Goal: Transaction & Acquisition: Book appointment/travel/reservation

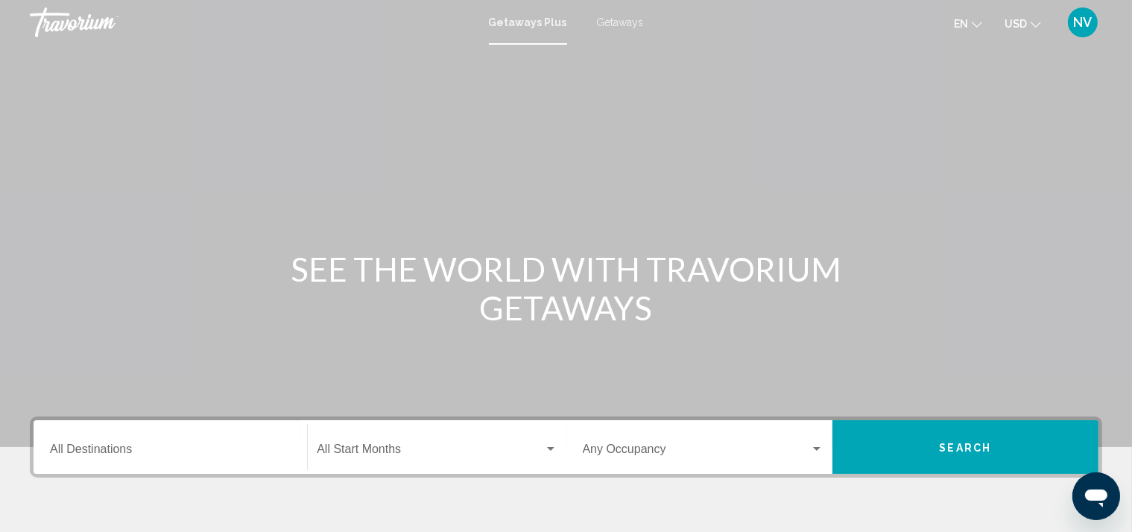
scroll to position [277, 0]
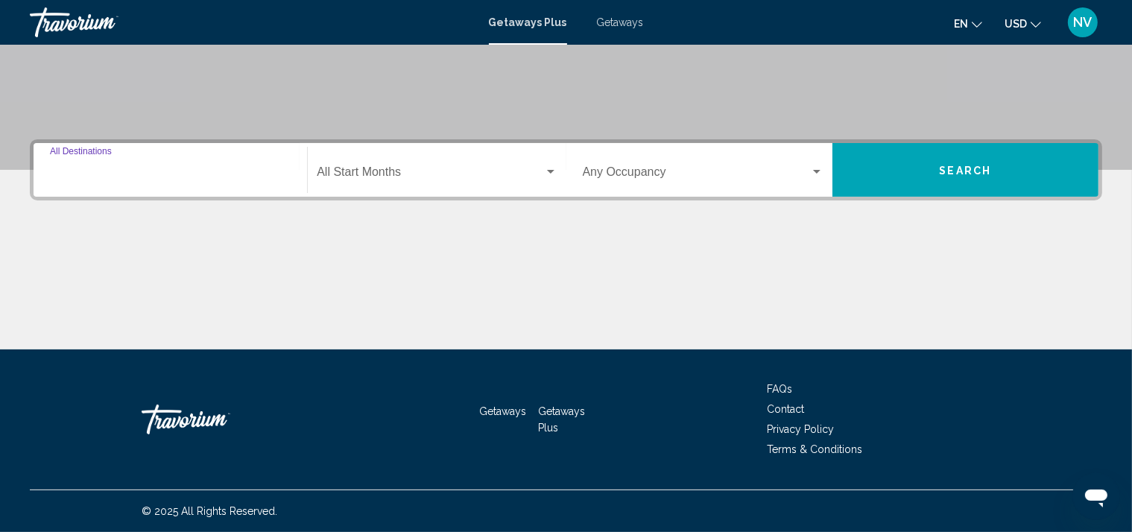
click at [241, 168] on input "Destination All Destinations" at bounding box center [170, 174] width 241 height 13
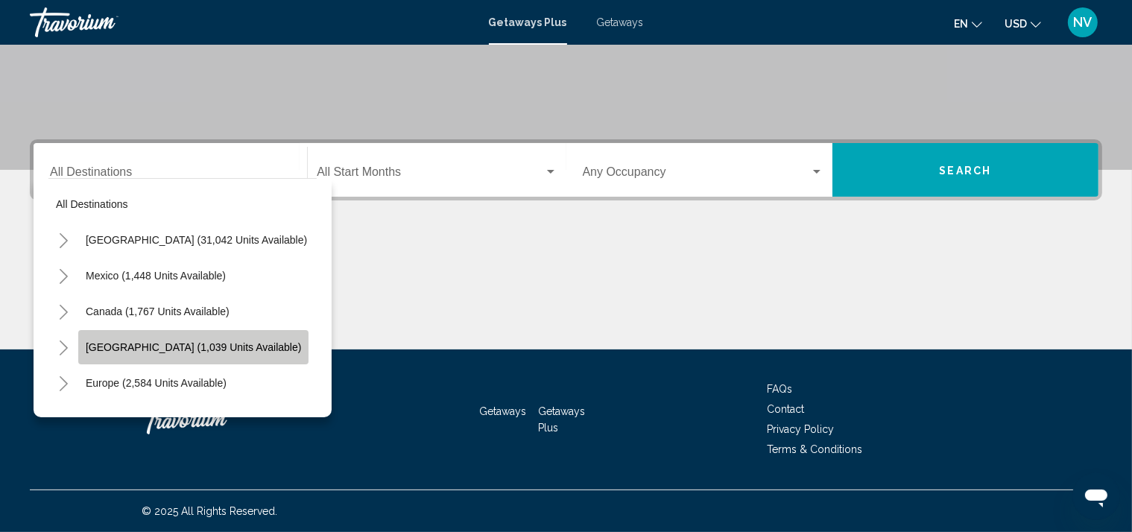
click at [204, 350] on span "[GEOGRAPHIC_DATA] (1,039 units available)" at bounding box center [193, 347] width 215 height 12
type input "**********"
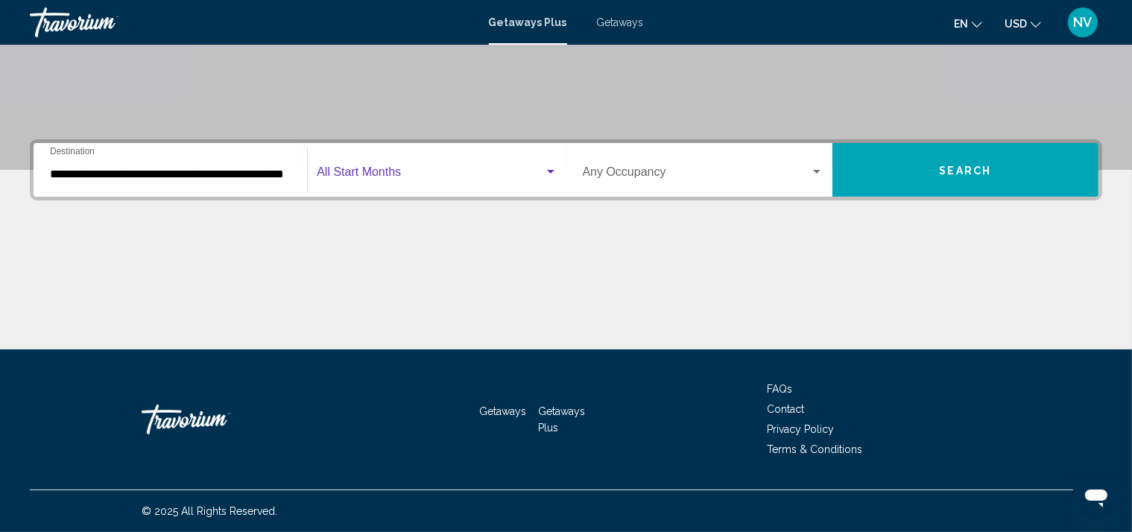
click at [551, 168] on div "Search widget" at bounding box center [550, 172] width 13 height 12
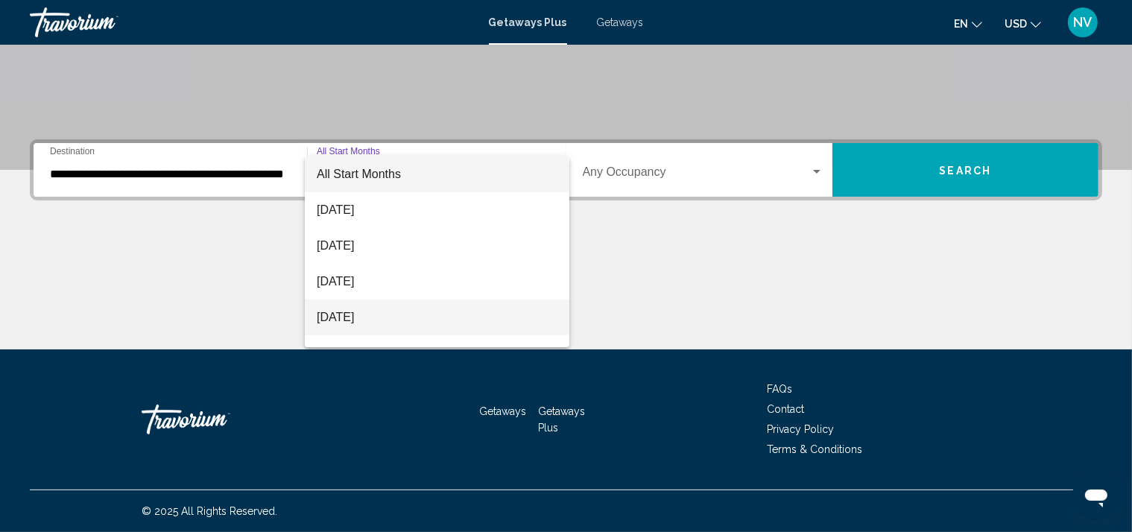
click at [407, 316] on span "[DATE]" at bounding box center [437, 318] width 241 height 36
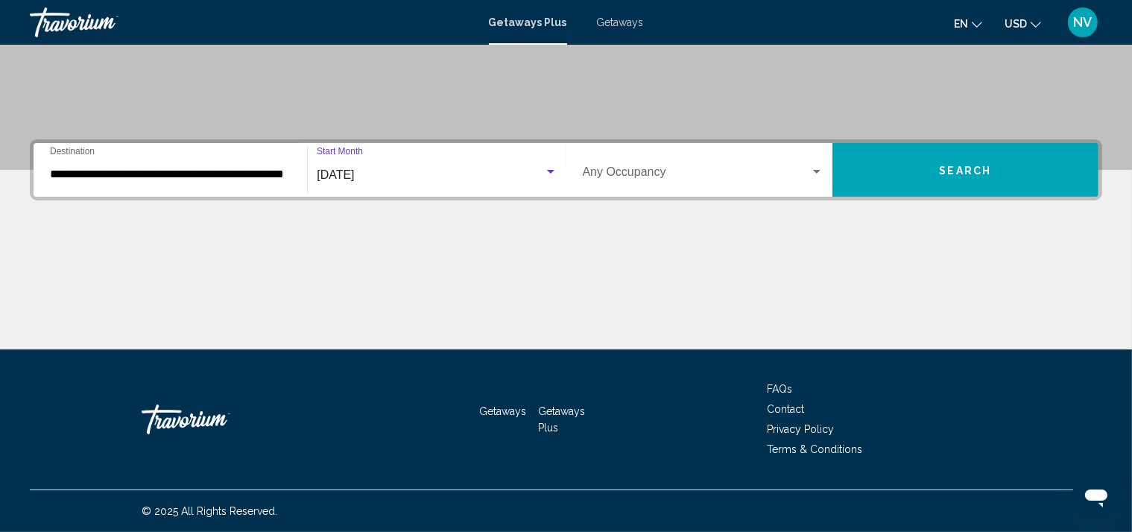
click at [815, 170] on div "Search widget" at bounding box center [816, 172] width 7 height 4
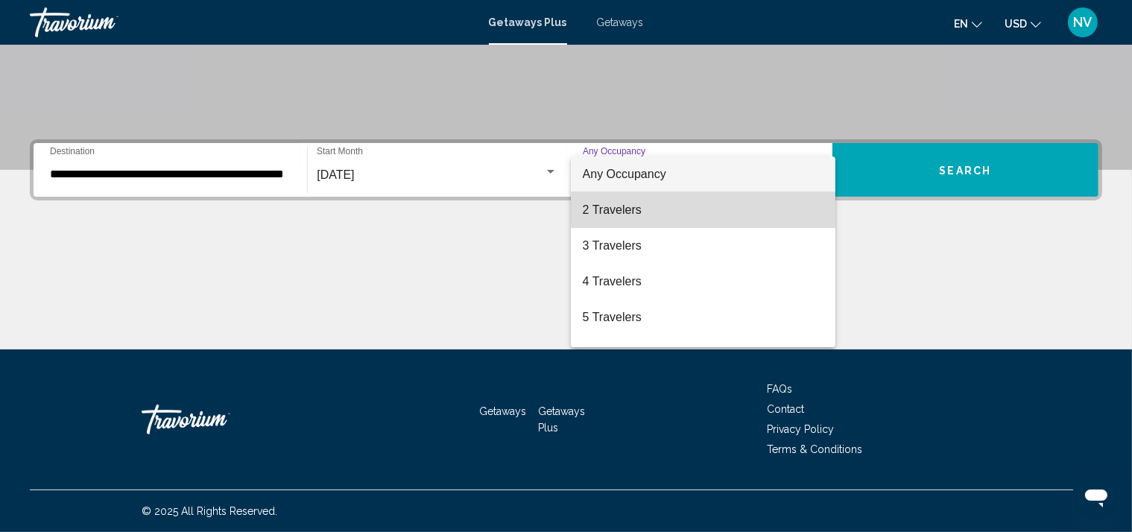
click at [757, 209] on span "2 Travelers" at bounding box center [703, 210] width 241 height 36
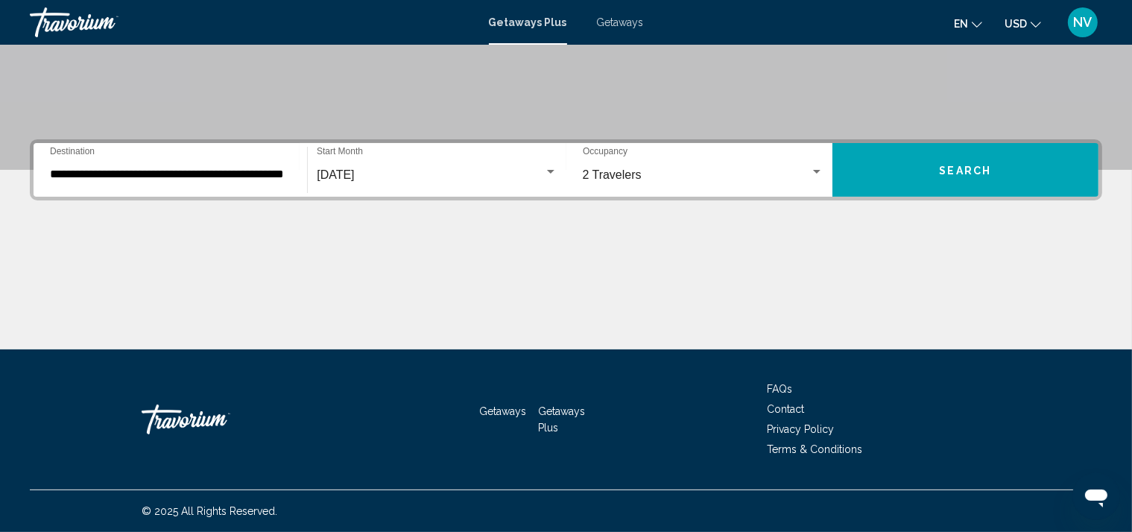
click at [1041, 20] on icon "Change currency" at bounding box center [1036, 24] width 10 height 10
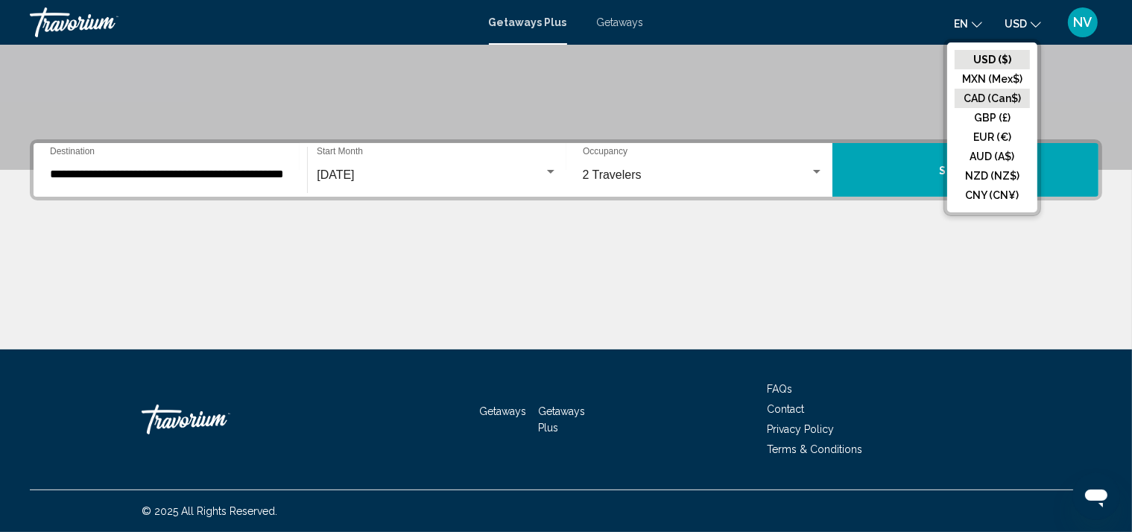
click at [992, 96] on button "CAD (Can$)" at bounding box center [992, 98] width 75 height 19
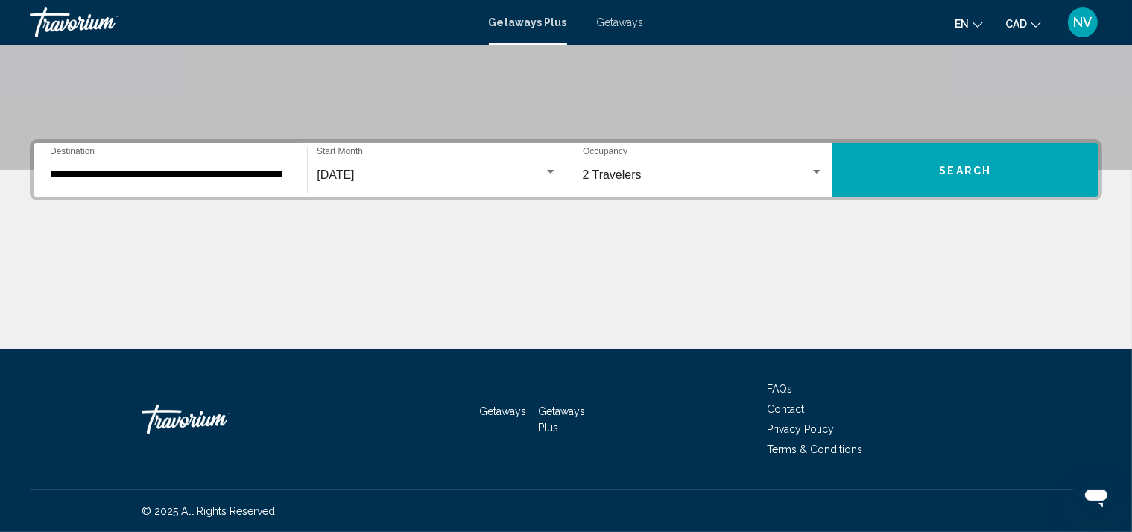
click at [954, 165] on span "Search" at bounding box center [966, 171] width 52 height 12
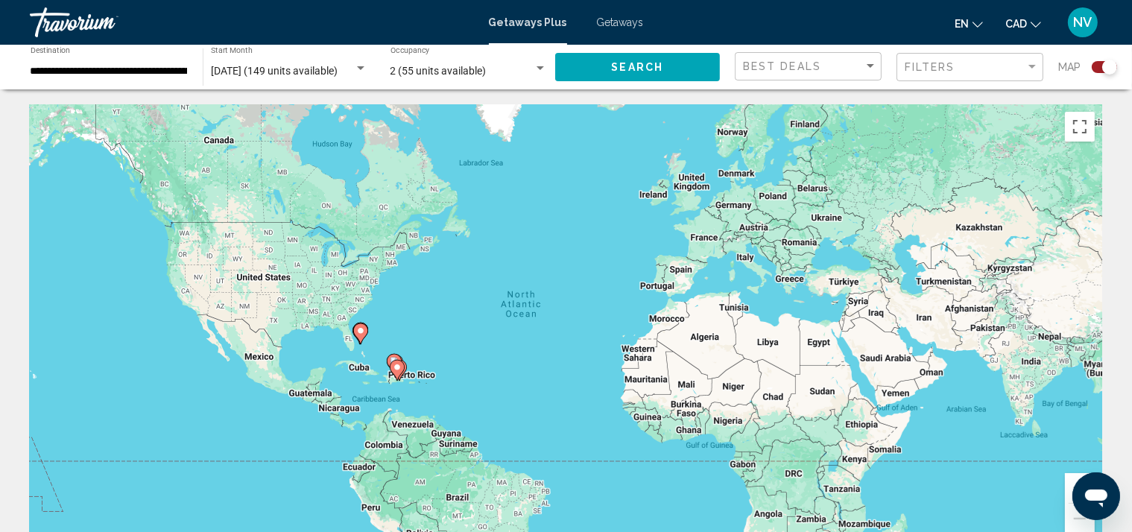
click at [387, 386] on div "To activate drag with keyboard, press Alt + Enter. Once in keyboard drag state,…" at bounding box center [566, 327] width 1072 height 447
click at [1087, 133] on button "Toggle fullscreen view" at bounding box center [1080, 127] width 30 height 30
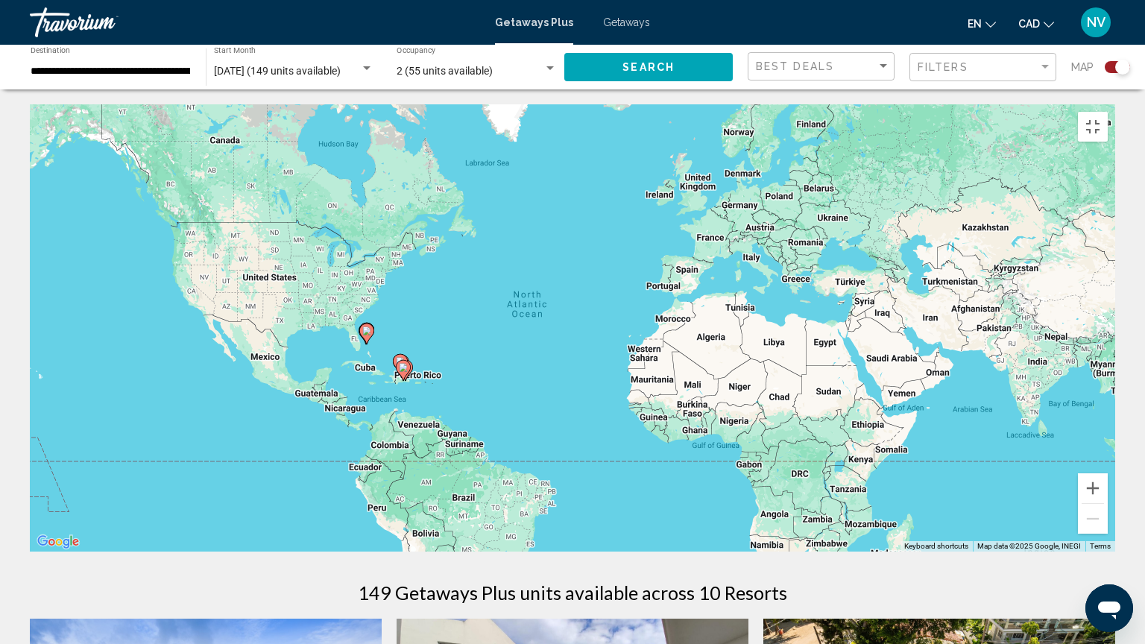
click at [367, 328] on image "Main content" at bounding box center [366, 330] width 9 height 9
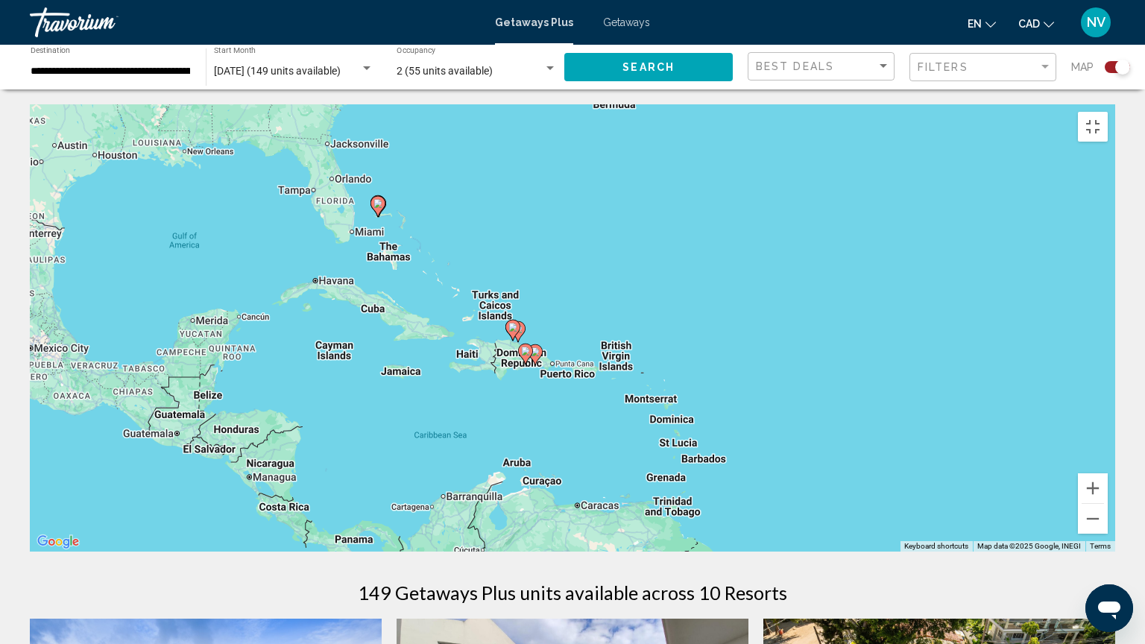
drag, startPoint x: 617, startPoint y: 534, endPoint x: 422, endPoint y: 422, distance: 225.0
click at [422, 422] on div "To activate drag with keyboard, press Alt + Enter. Once in keyboard drag state,…" at bounding box center [572, 327] width 1085 height 447
click at [511, 355] on div "To activate drag with keyboard, press Alt + Enter. Once in keyboard drag state,…" at bounding box center [572, 327] width 1085 height 447
click at [526, 349] on image "Main content" at bounding box center [525, 351] width 9 height 9
type input "**********"
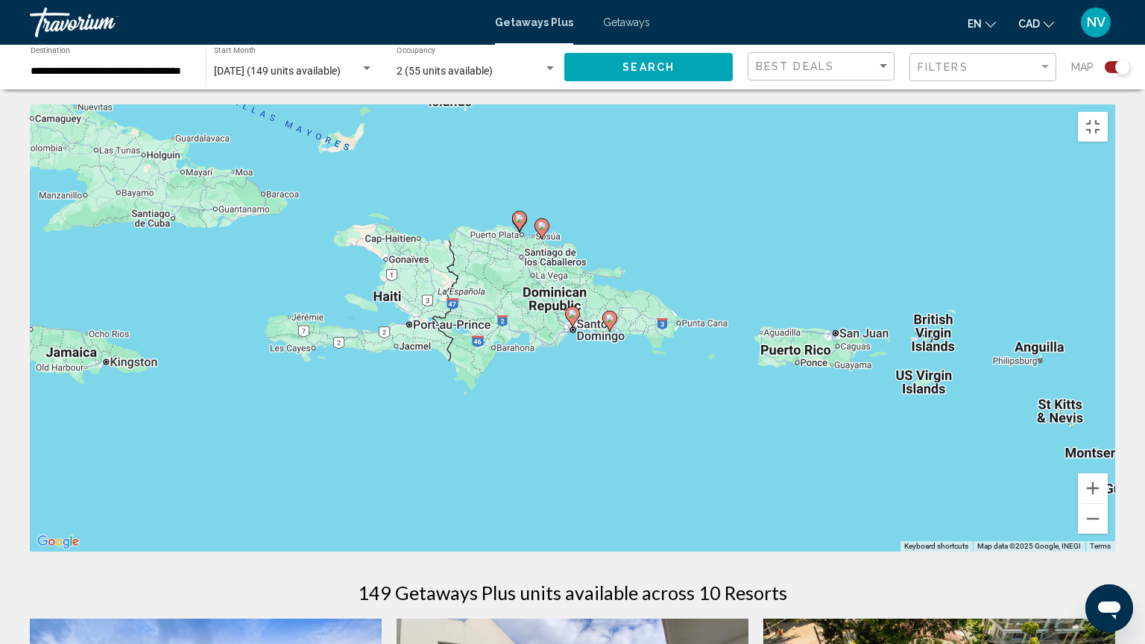
click at [516, 215] on image "Main content" at bounding box center [519, 218] width 9 height 9
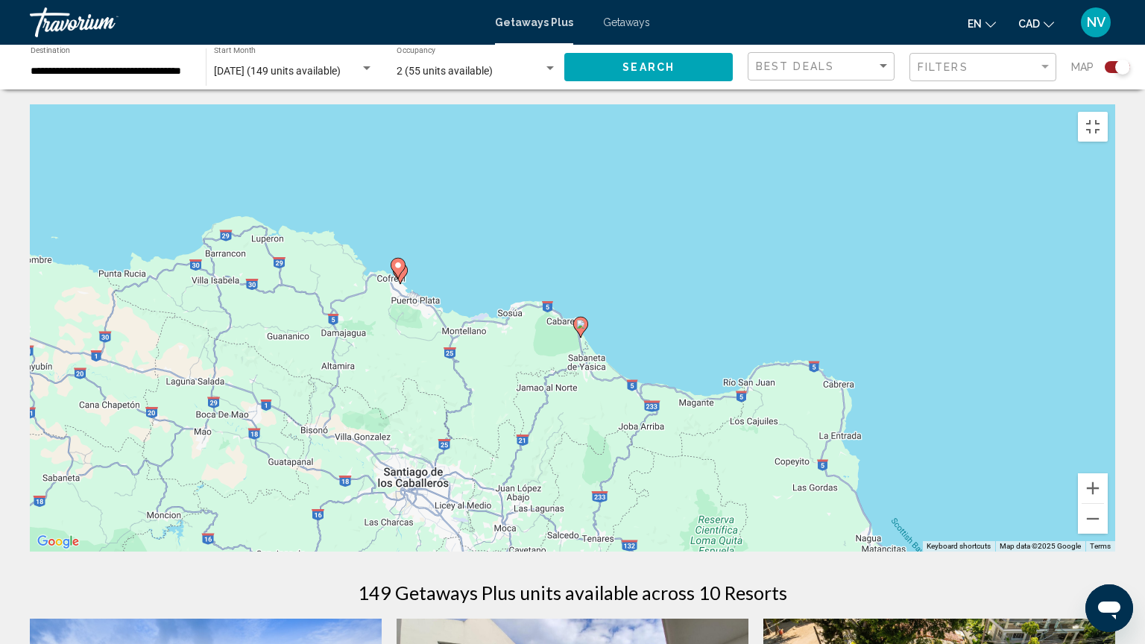
drag, startPoint x: 528, startPoint y: 490, endPoint x: 350, endPoint y: 440, distance: 185.0
click at [350, 440] on div "To navigate, press the arrow keys. To activate drag with keyboard, press Alt + …" at bounding box center [572, 327] width 1085 height 447
click at [395, 261] on image "Main content" at bounding box center [397, 265] width 9 height 9
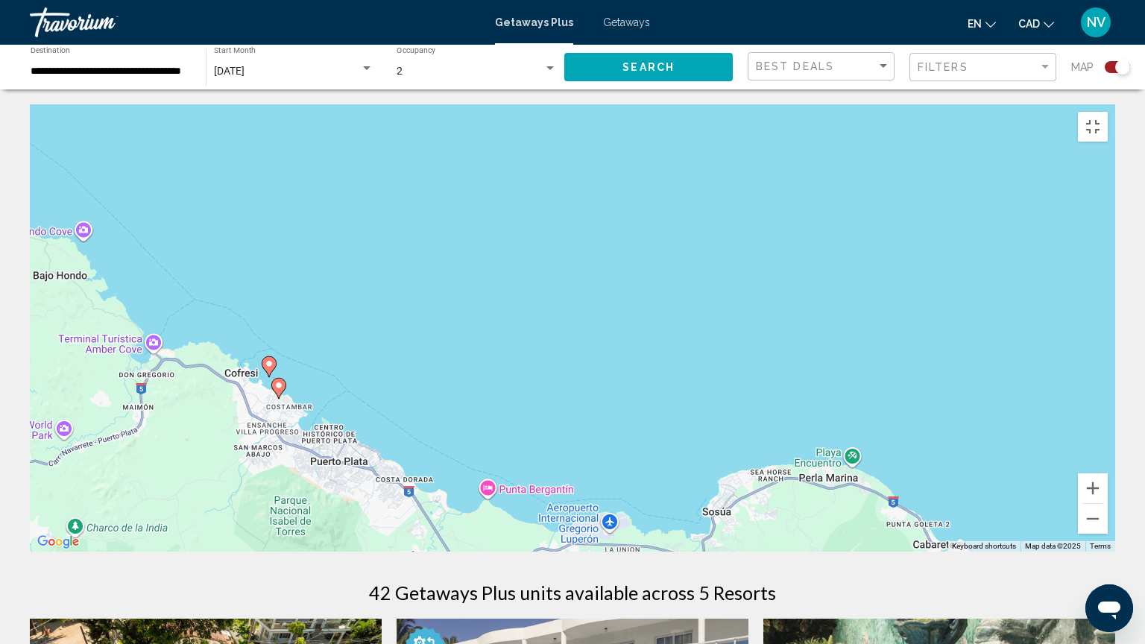
drag, startPoint x: 183, startPoint y: 579, endPoint x: 352, endPoint y: 479, distance: 195.8
click at [352, 479] on div "To activate drag with keyboard, press Alt + Enter. Once in keyboard drag state,…" at bounding box center [572, 327] width 1085 height 447
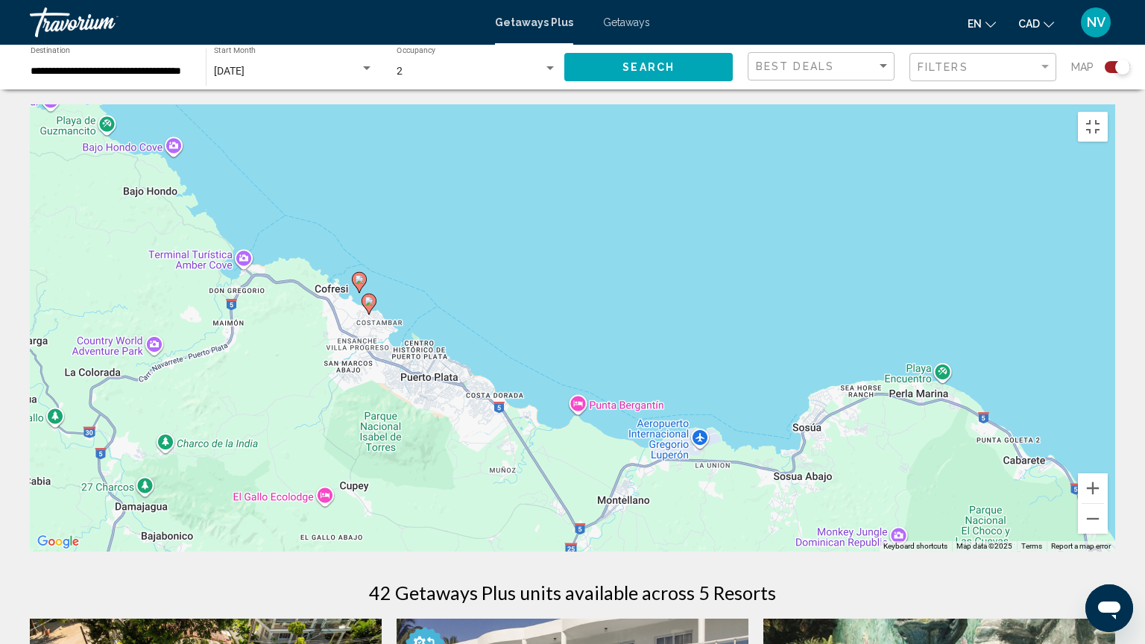
drag, startPoint x: 359, startPoint y: 565, endPoint x: 404, endPoint y: 513, distance: 68.1
click at [404, 513] on div "To activate drag with keyboard, press Alt + Enter. Once in keyboard drag state,…" at bounding box center [572, 327] width 1085 height 447
click at [368, 296] on image "Main content" at bounding box center [369, 300] width 9 height 9
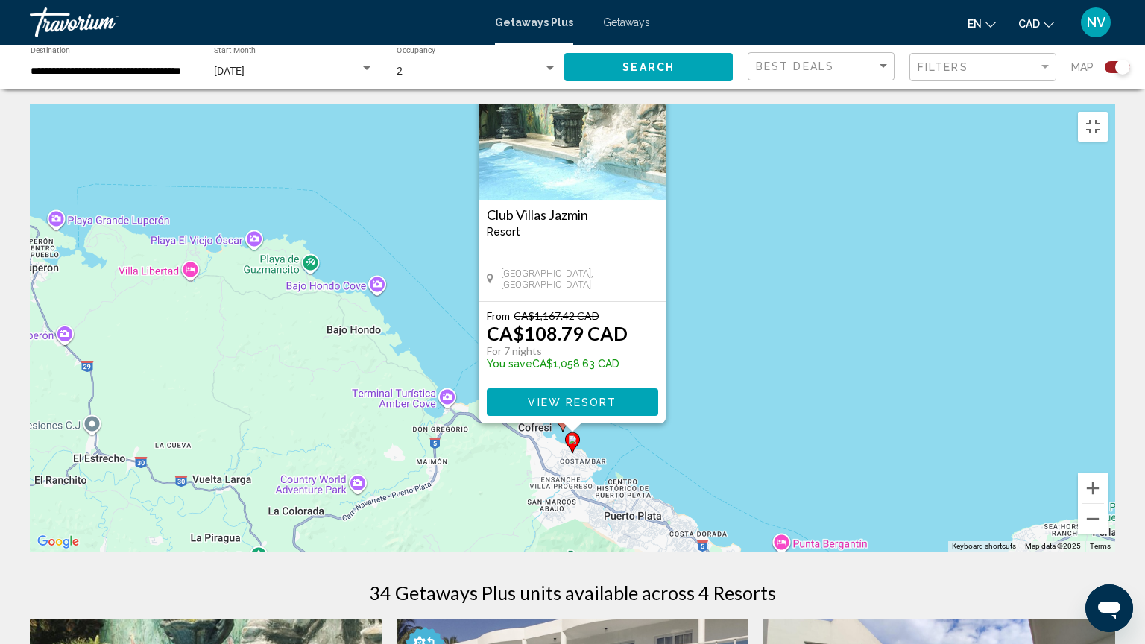
click at [601, 396] on span "View Resort" at bounding box center [572, 402] width 89 height 12
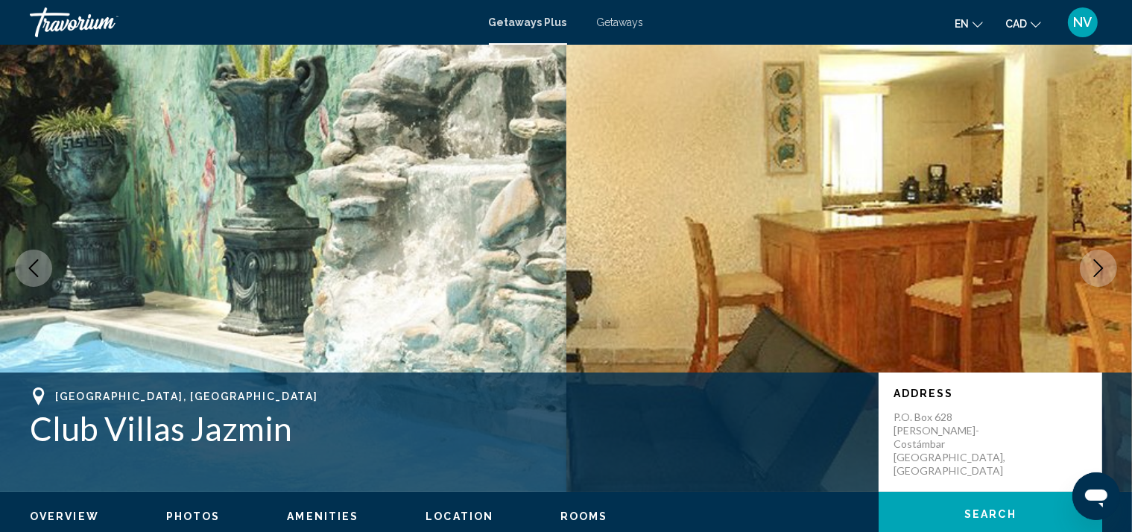
scroll to position [341, 0]
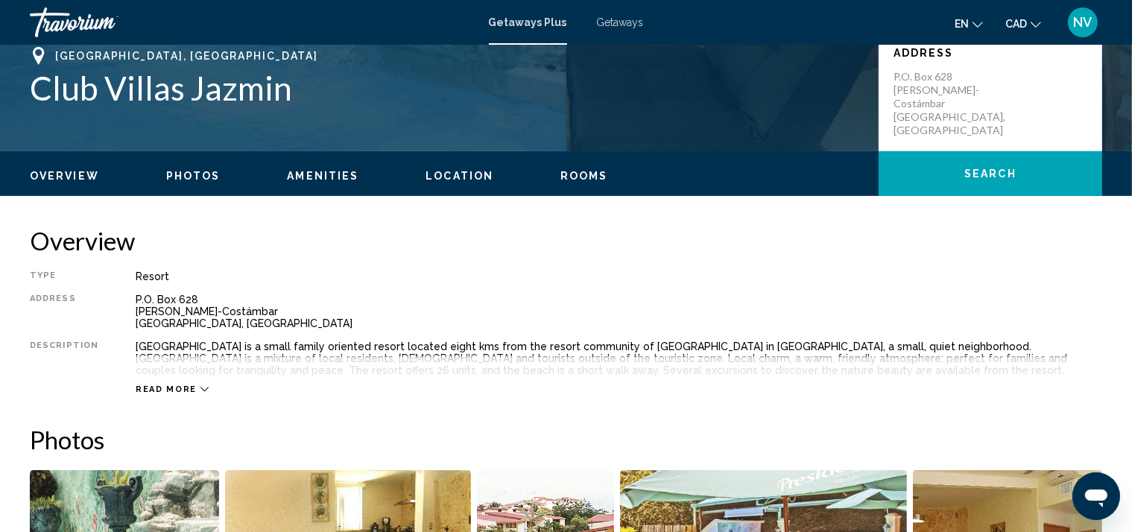
click at [189, 388] on span "Read more" at bounding box center [166, 390] width 61 height 10
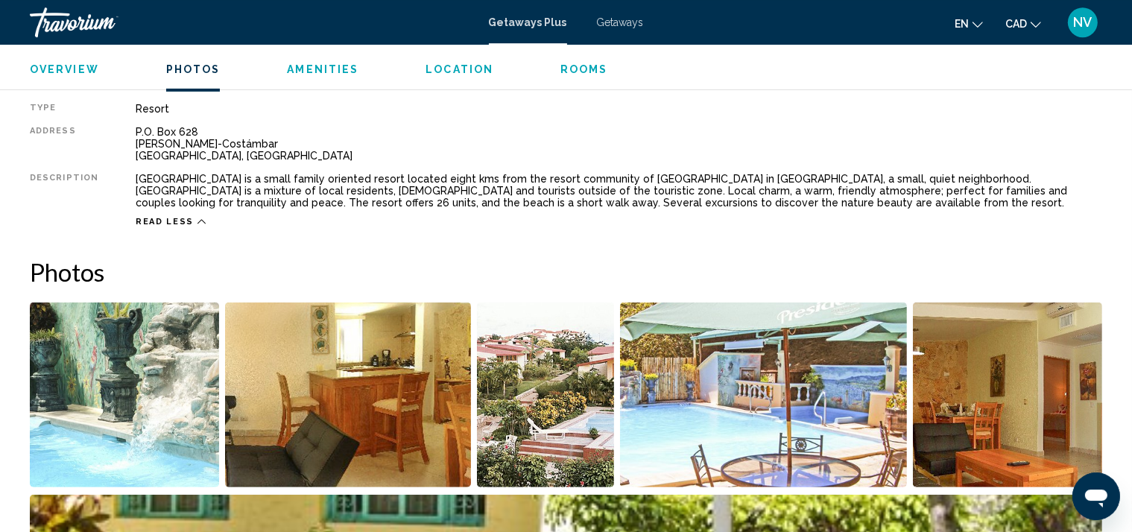
scroll to position [682, 0]
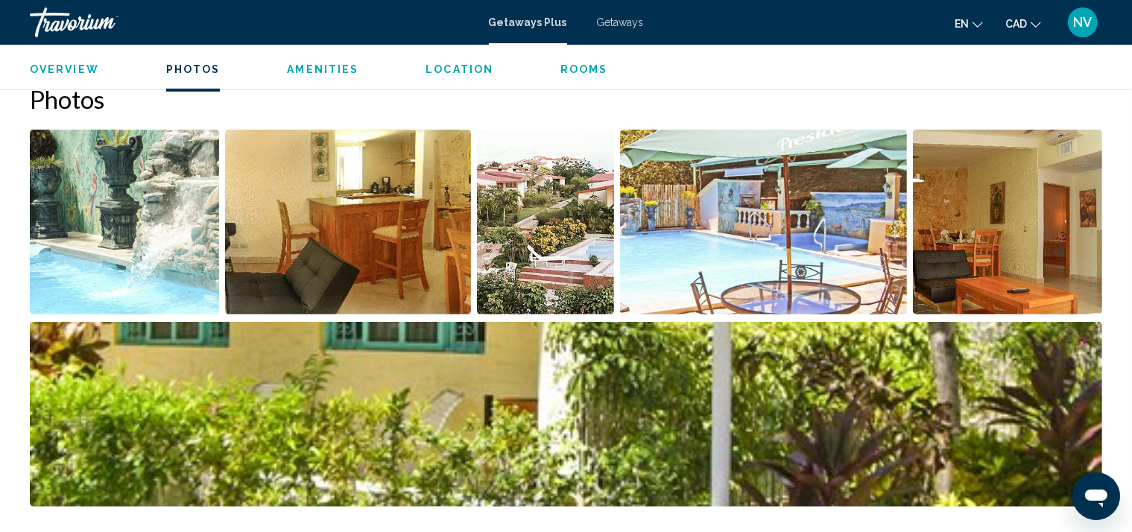
click at [132, 218] on img "Open full-screen image slider" at bounding box center [124, 222] width 189 height 185
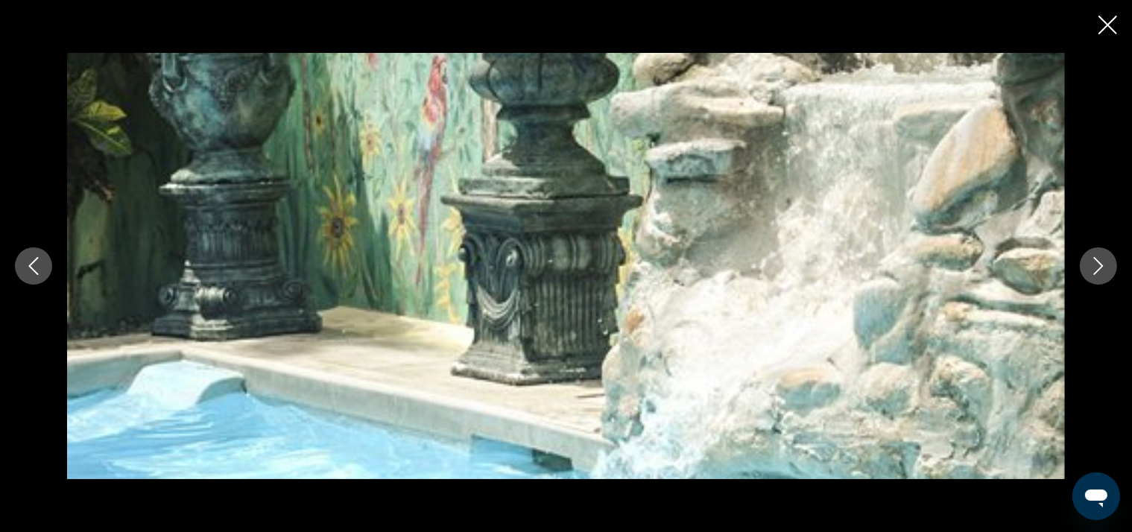
click at [1095, 267] on icon "Next image" at bounding box center [1099, 266] width 18 height 18
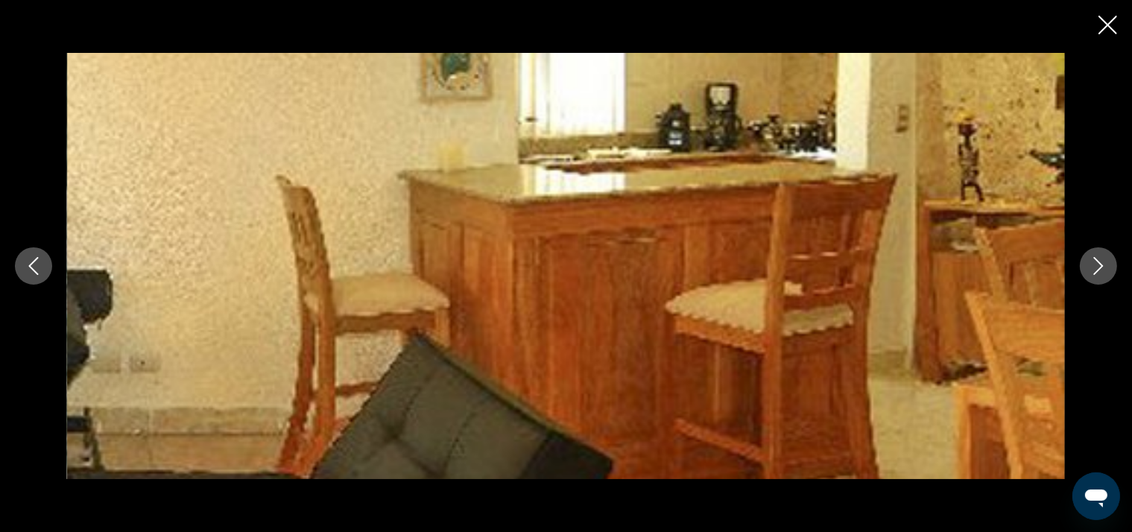
click at [1095, 267] on icon "Next image" at bounding box center [1099, 266] width 18 height 18
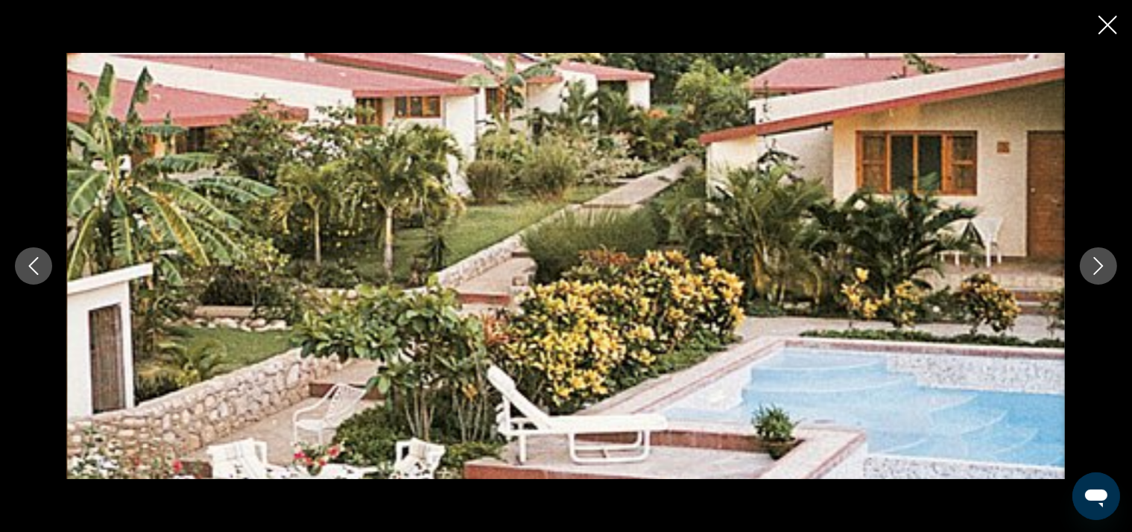
click at [1095, 267] on icon "Next image" at bounding box center [1099, 266] width 18 height 18
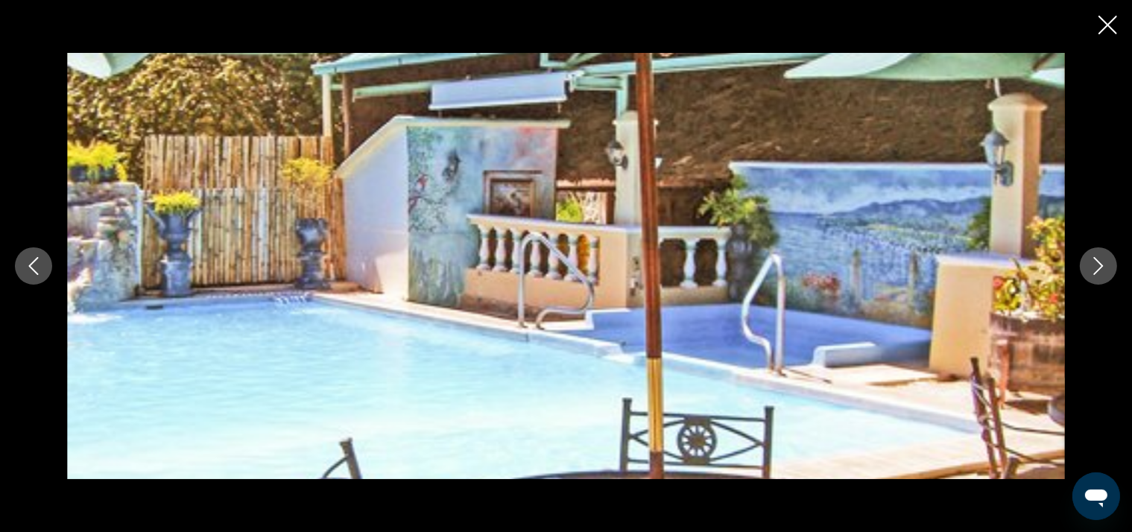
click at [1095, 266] on icon "Next image" at bounding box center [1099, 266] width 18 height 18
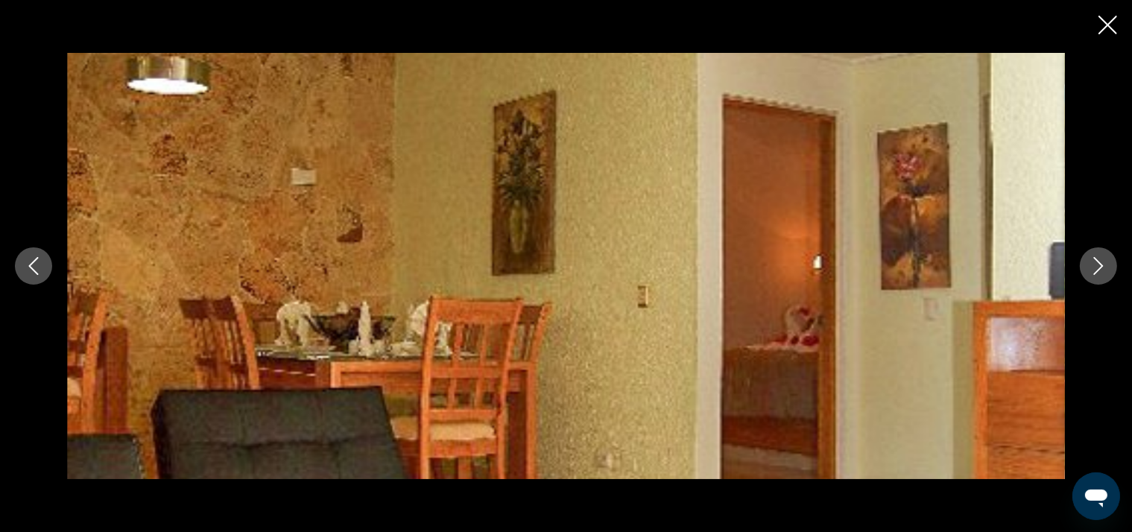
click at [1095, 266] on icon "Next image" at bounding box center [1099, 266] width 18 height 18
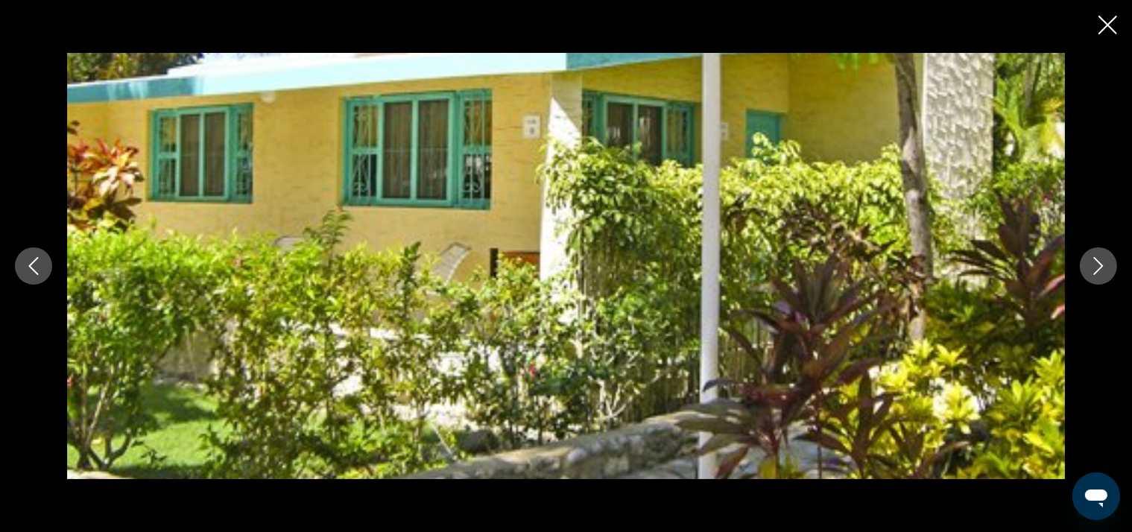
click at [1095, 266] on icon "Next image" at bounding box center [1099, 266] width 18 height 18
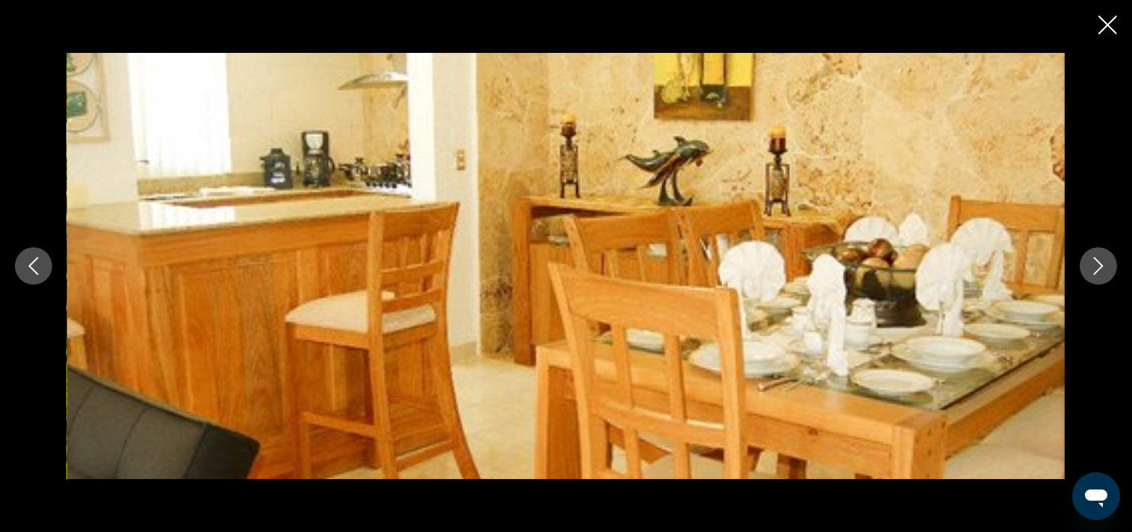
click at [1095, 266] on icon "Next image" at bounding box center [1099, 266] width 18 height 18
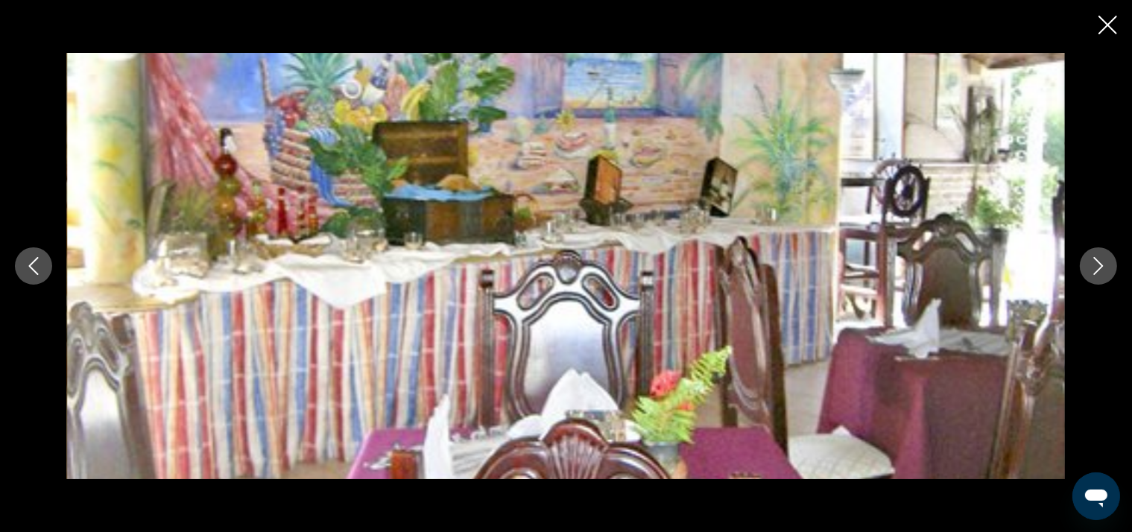
click at [1095, 266] on icon "Next image" at bounding box center [1099, 266] width 18 height 18
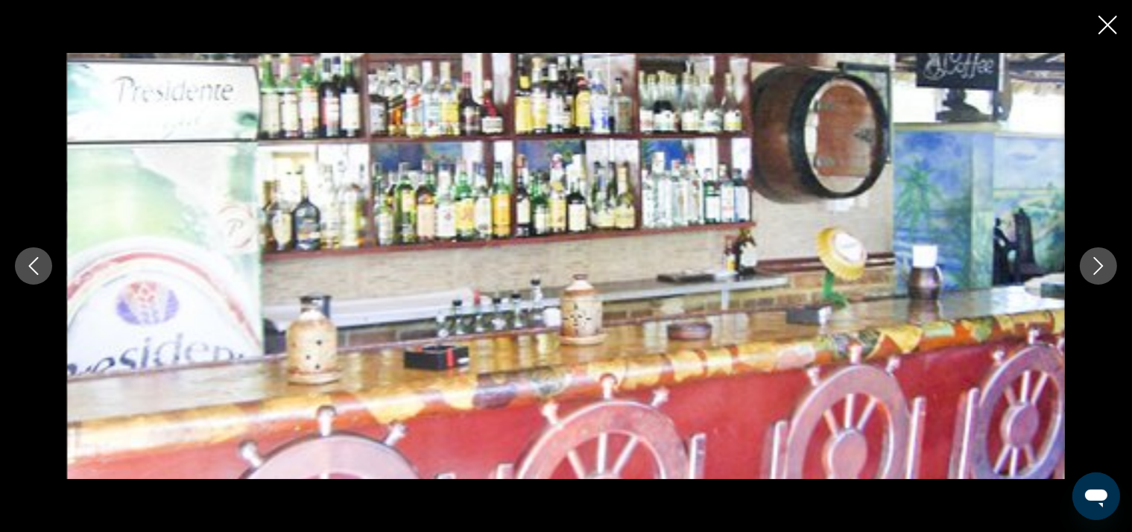
click at [1095, 266] on icon "Next image" at bounding box center [1099, 266] width 18 height 18
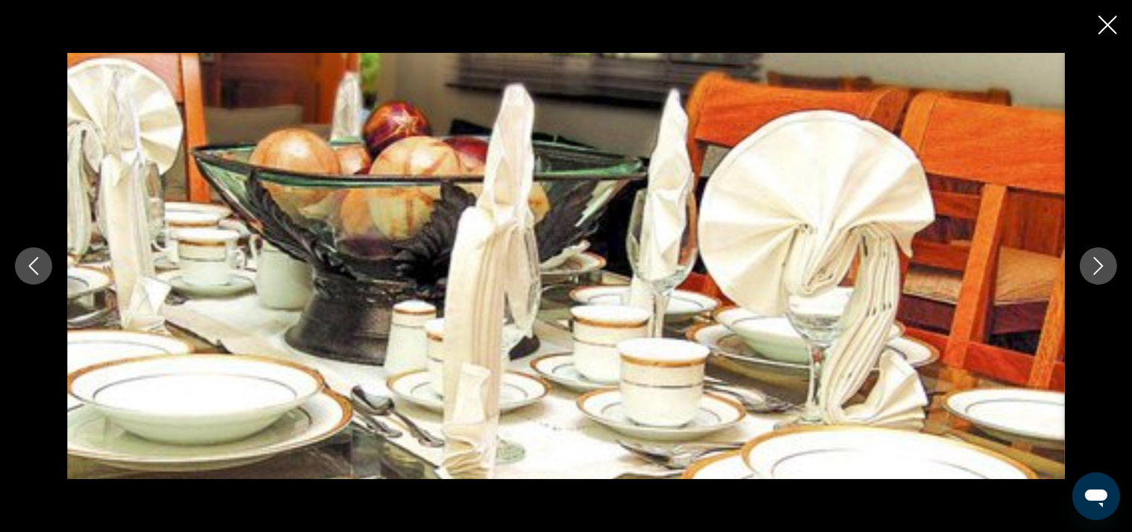
click at [1095, 266] on icon "Next image" at bounding box center [1099, 266] width 18 height 18
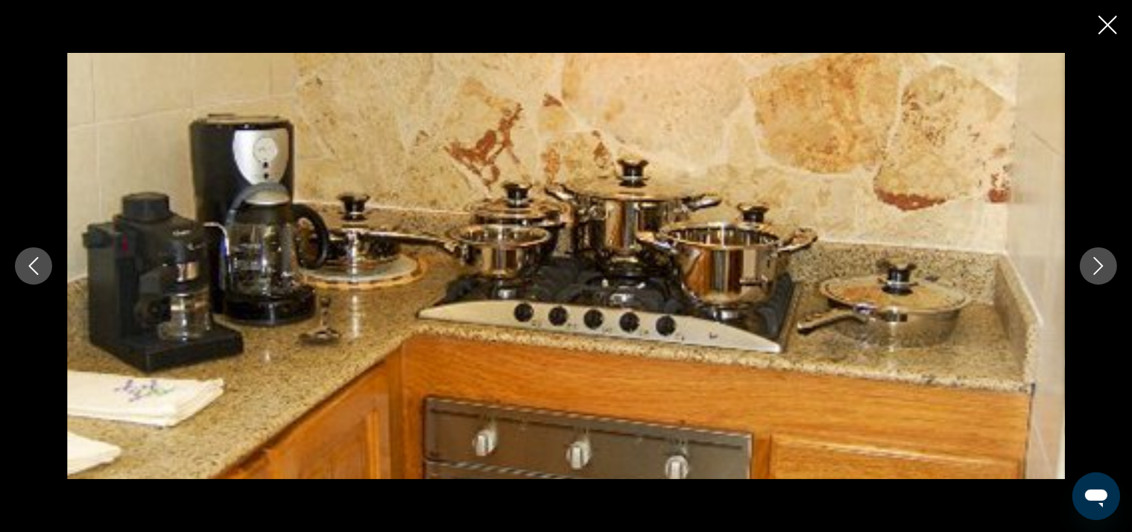
click at [1095, 266] on icon "Next image" at bounding box center [1099, 266] width 18 height 18
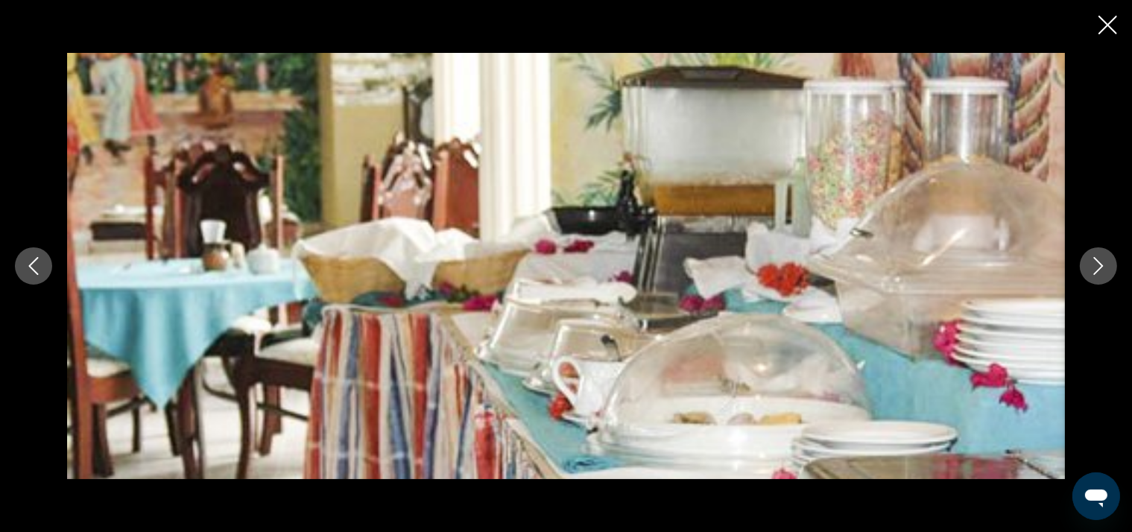
click at [1095, 266] on icon "Next image" at bounding box center [1099, 266] width 18 height 18
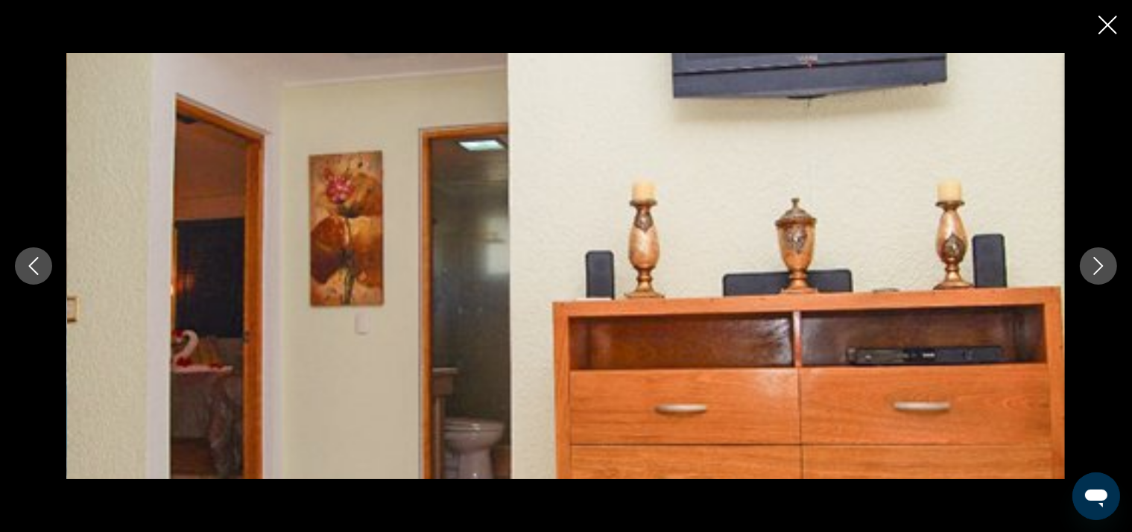
click at [1095, 266] on icon "Next image" at bounding box center [1099, 266] width 18 height 18
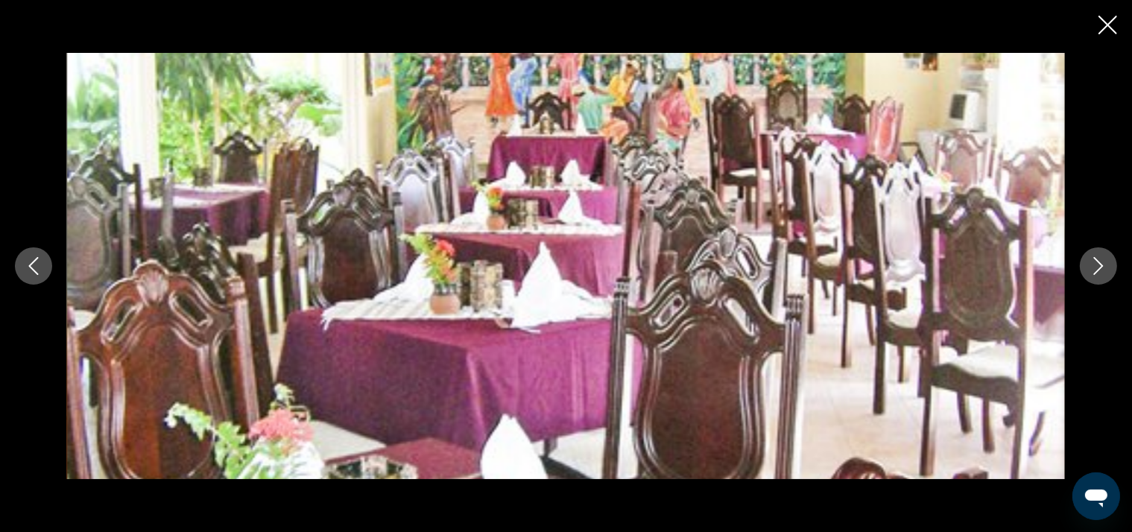
click at [1113, 22] on icon "Close slideshow" at bounding box center [1107, 25] width 19 height 19
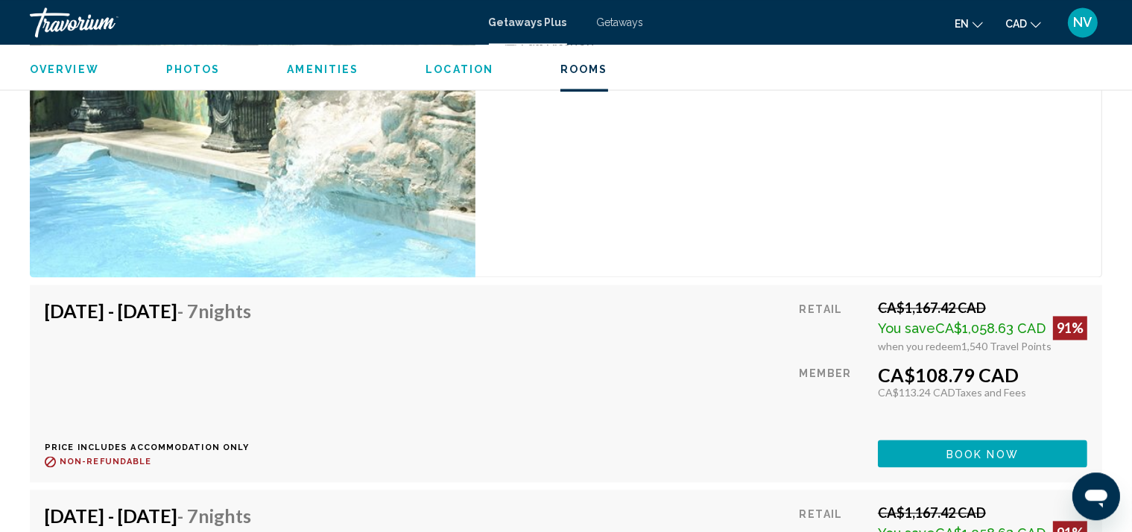
scroll to position [3364, 0]
